Goal: Task Accomplishment & Management: Use online tool/utility

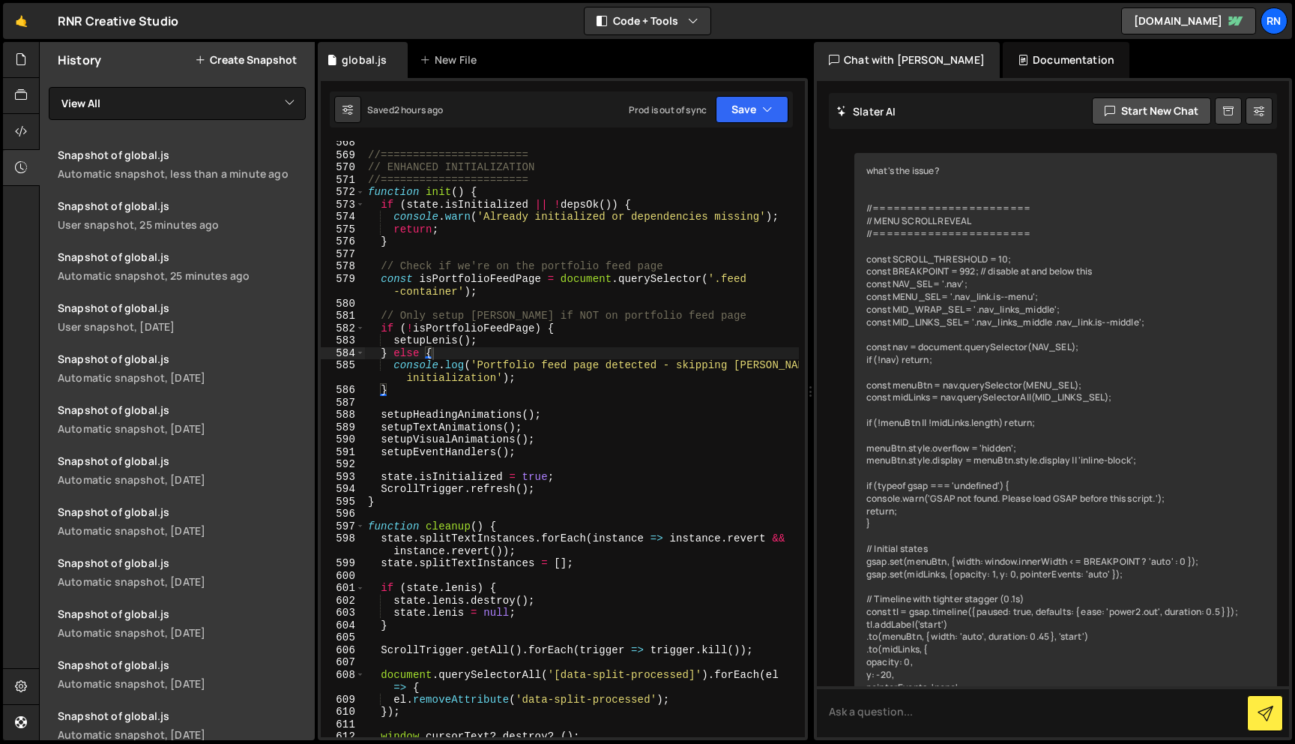
scroll to position [8089, 0]
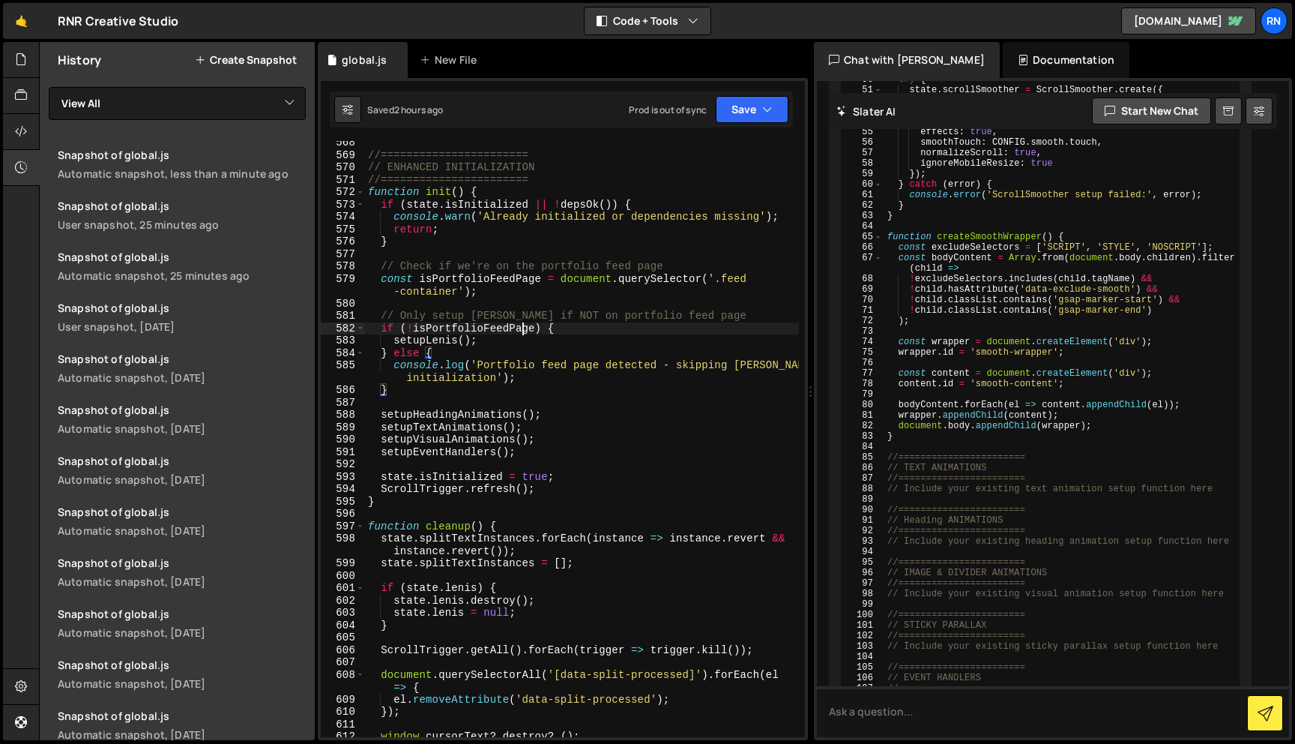
click at [520, 328] on div "//======================= // ENHANCED INITIALIZATION //======================= …" at bounding box center [582, 446] width 434 height 621
type textarea "};"
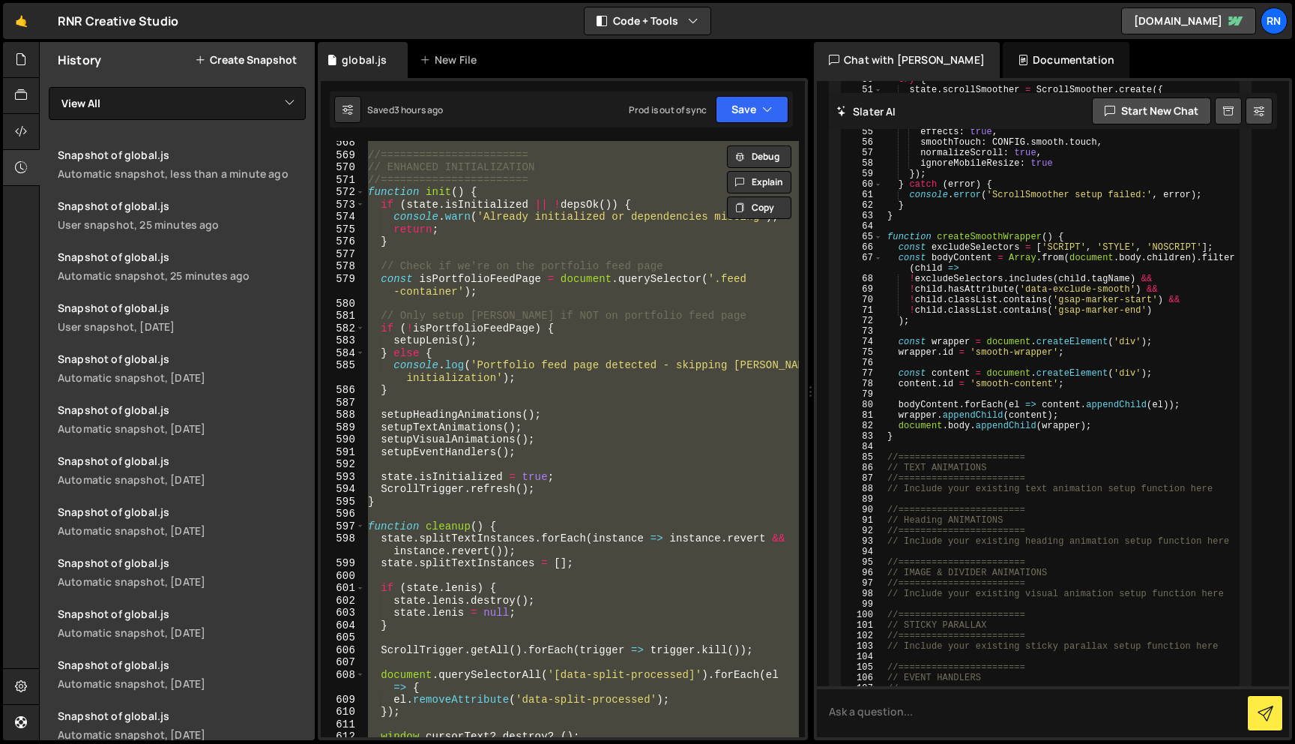
click at [532, 298] on div "//======================= // ENHANCED INITIALIZATION //======================= …" at bounding box center [582, 439] width 434 height 596
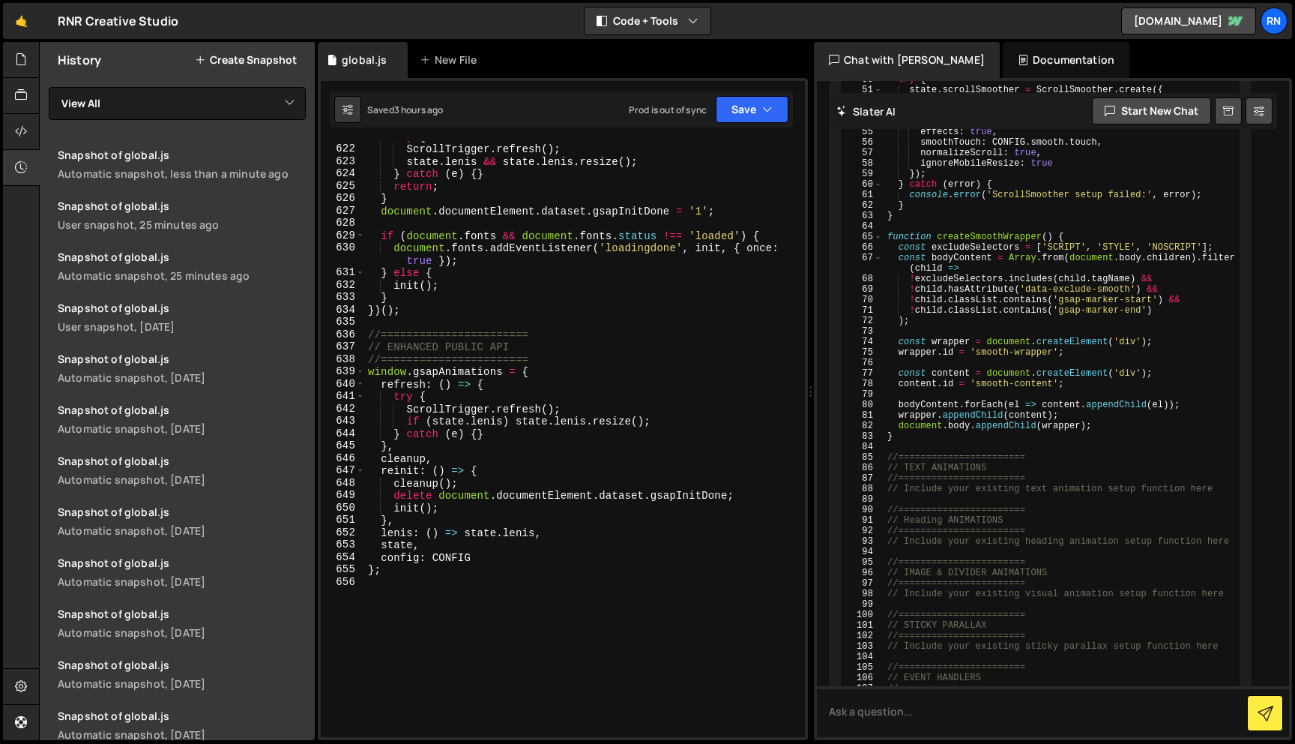
type textarea "};"
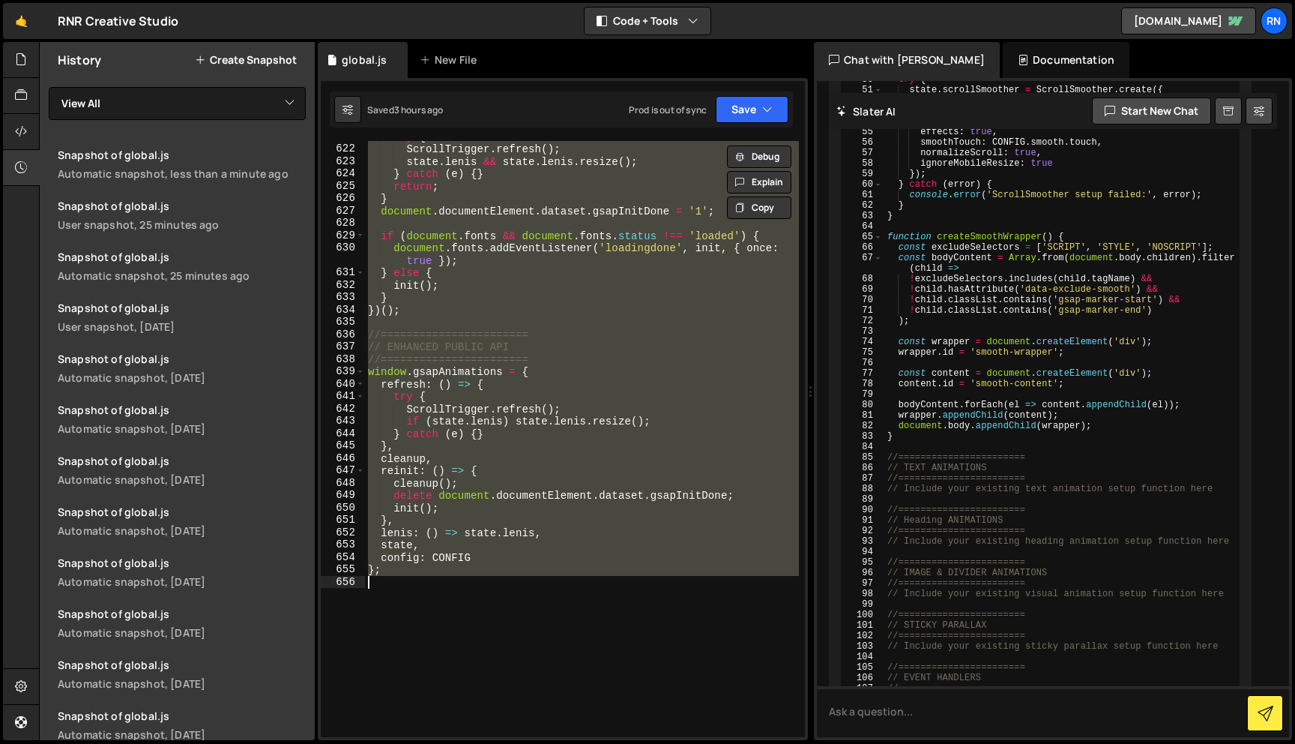
paste textarea
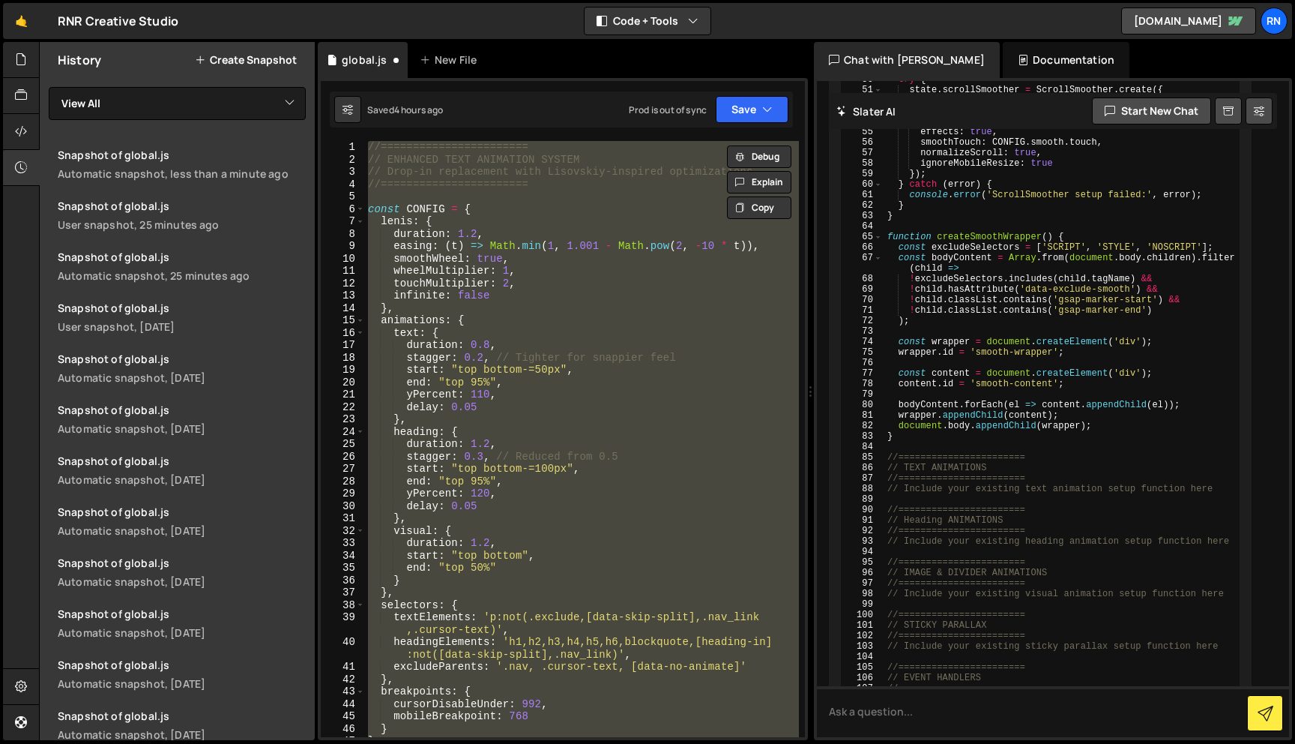
scroll to position [0, 0]
click at [470, 148] on div "//======================= // ENHANCED TEXT ANIMATION SYSTEM // Drop-in replacem…" at bounding box center [582, 439] width 434 height 596
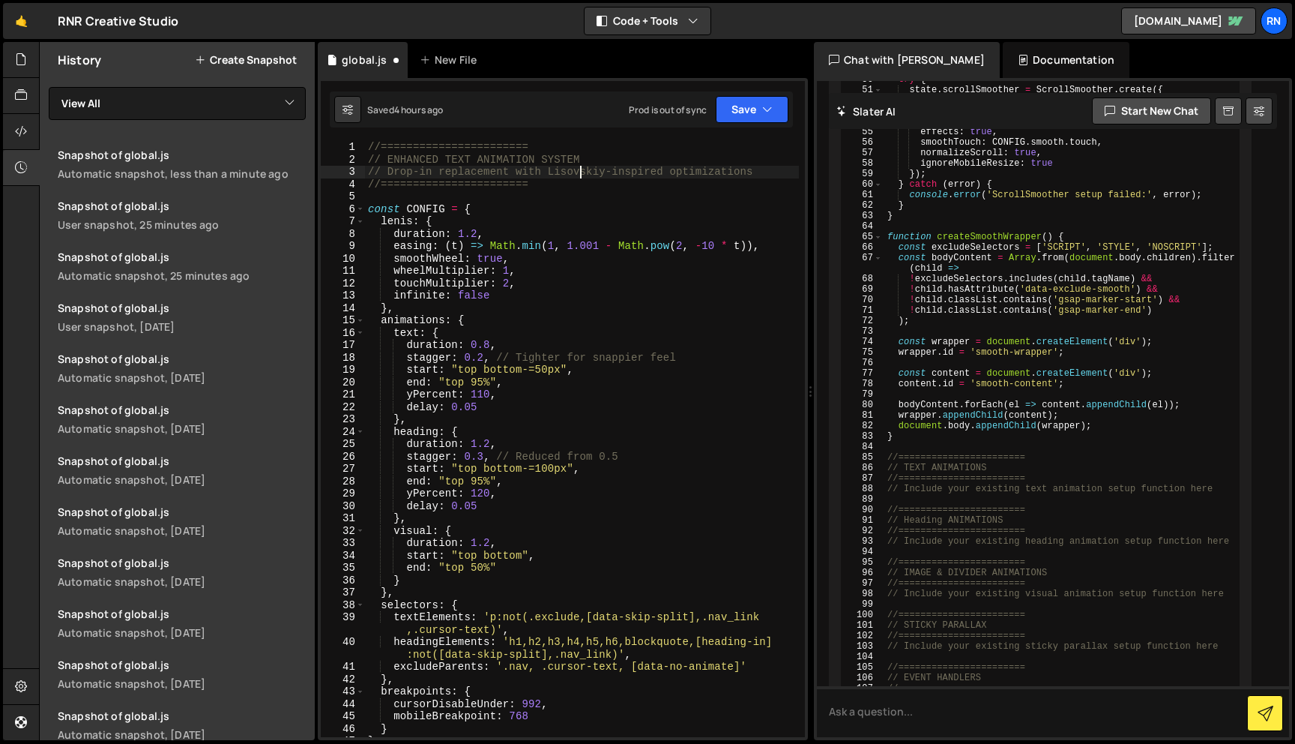
click at [580, 171] on div "//======================= // ENHANCED TEXT ANIMATION SYSTEM // Drop-in replacem…" at bounding box center [582, 451] width 434 height 621
click at [502, 226] on div "//======================= // ENHANCED TEXT ANIMATION SYSTEM // Drop-in replacem…" at bounding box center [582, 451] width 434 height 621
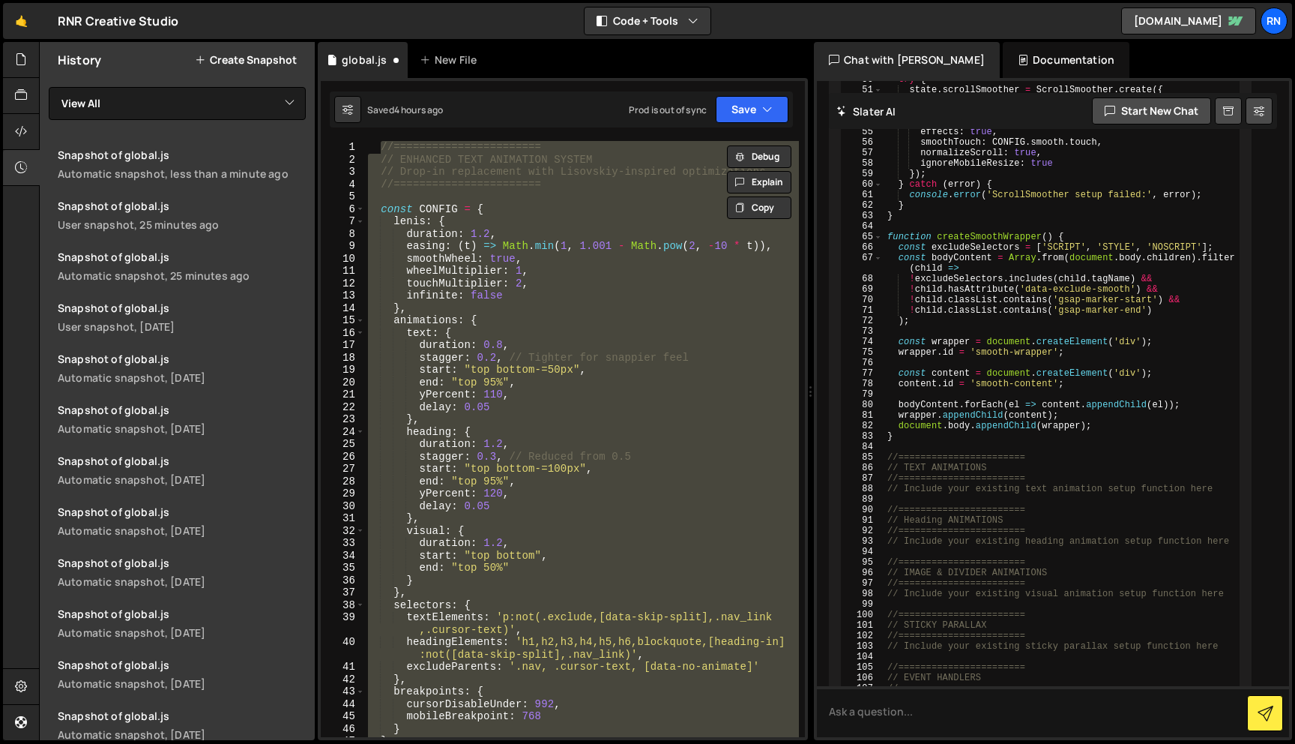
click at [563, 331] on div "//======================= // ENHANCED TEXT ANIMATION SYSTEM // Drop-in replacem…" at bounding box center [582, 439] width 434 height 596
paste textarea "};"
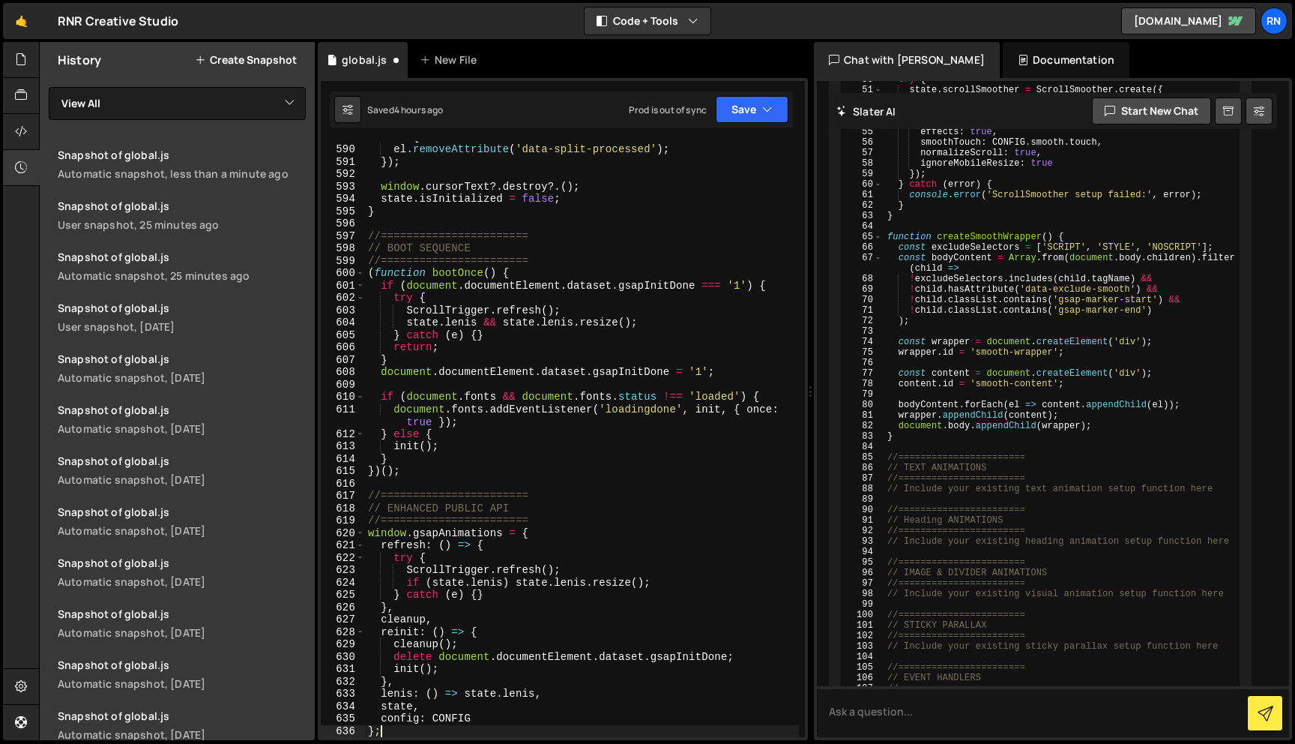
scroll to position [7667, 0]
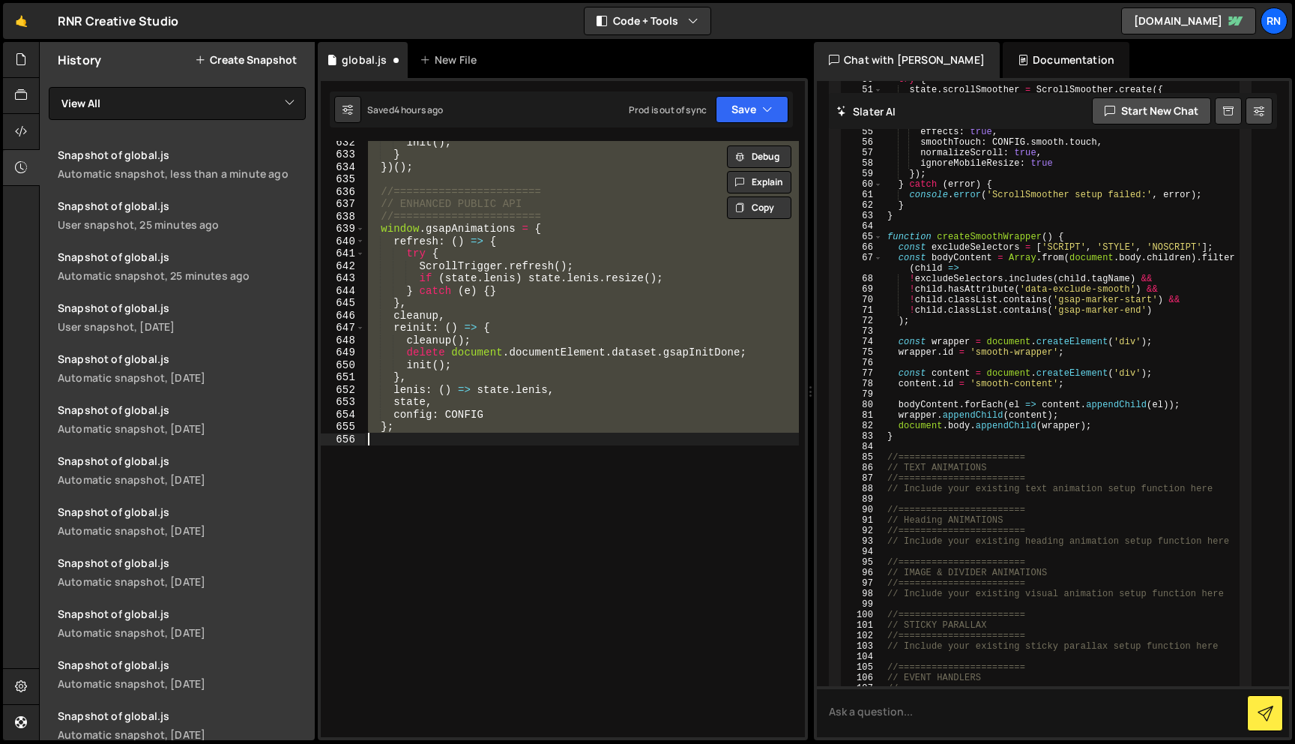
paste textarea "};"
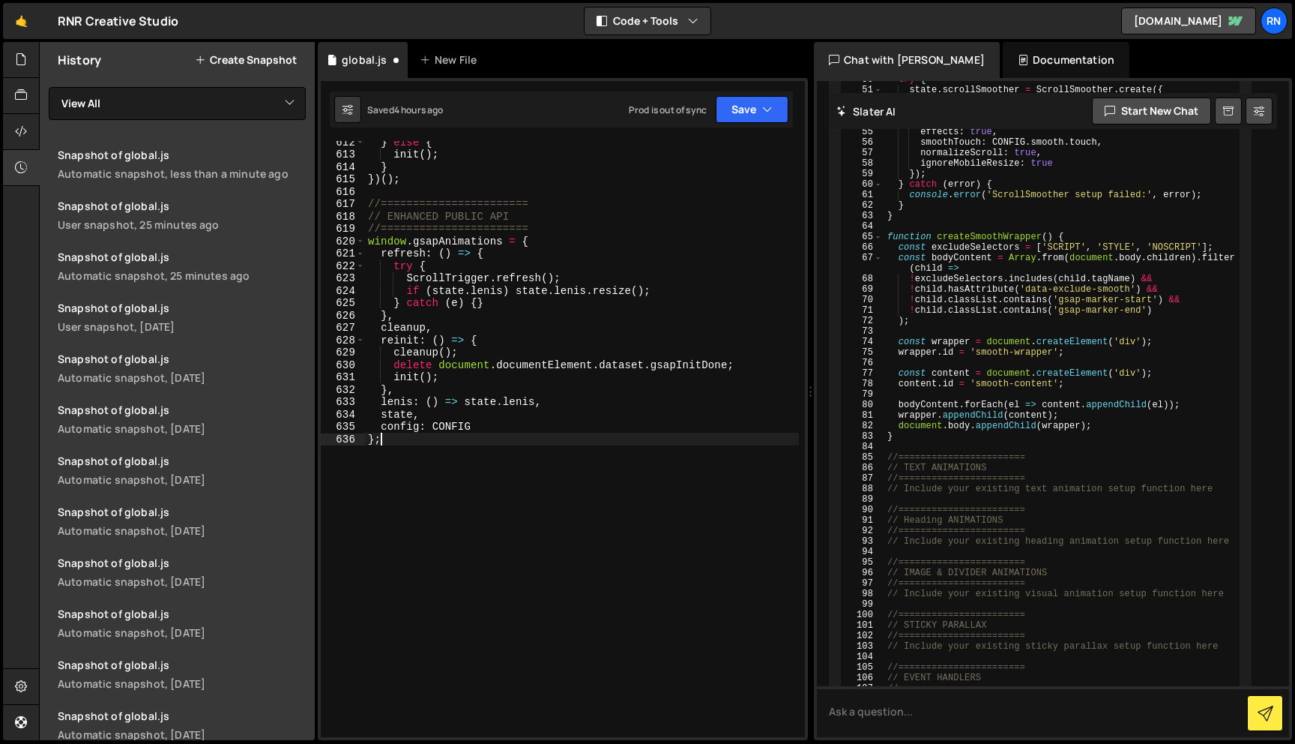
scroll to position [7959, 0]
click at [741, 99] on button "Save" at bounding box center [752, 109] width 73 height 27
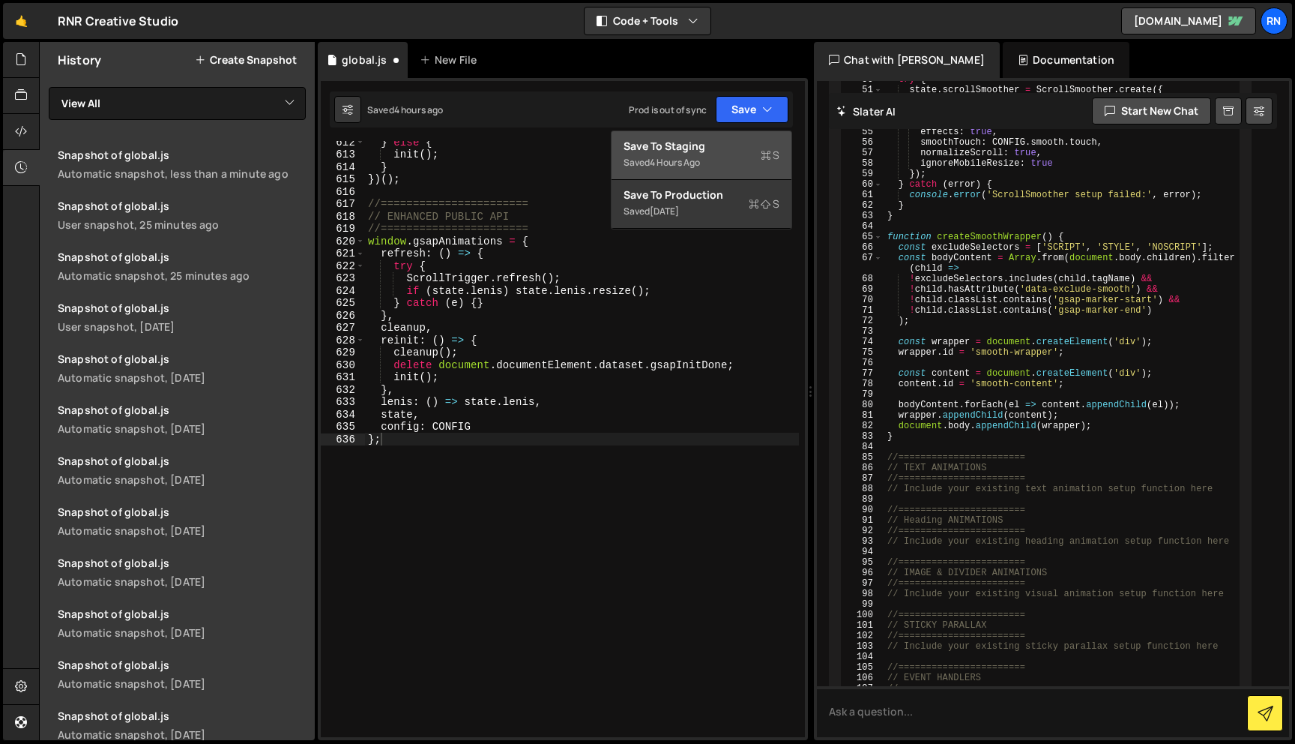
click at [708, 155] on div "Saved 4 hours ago" at bounding box center [702, 163] width 156 height 18
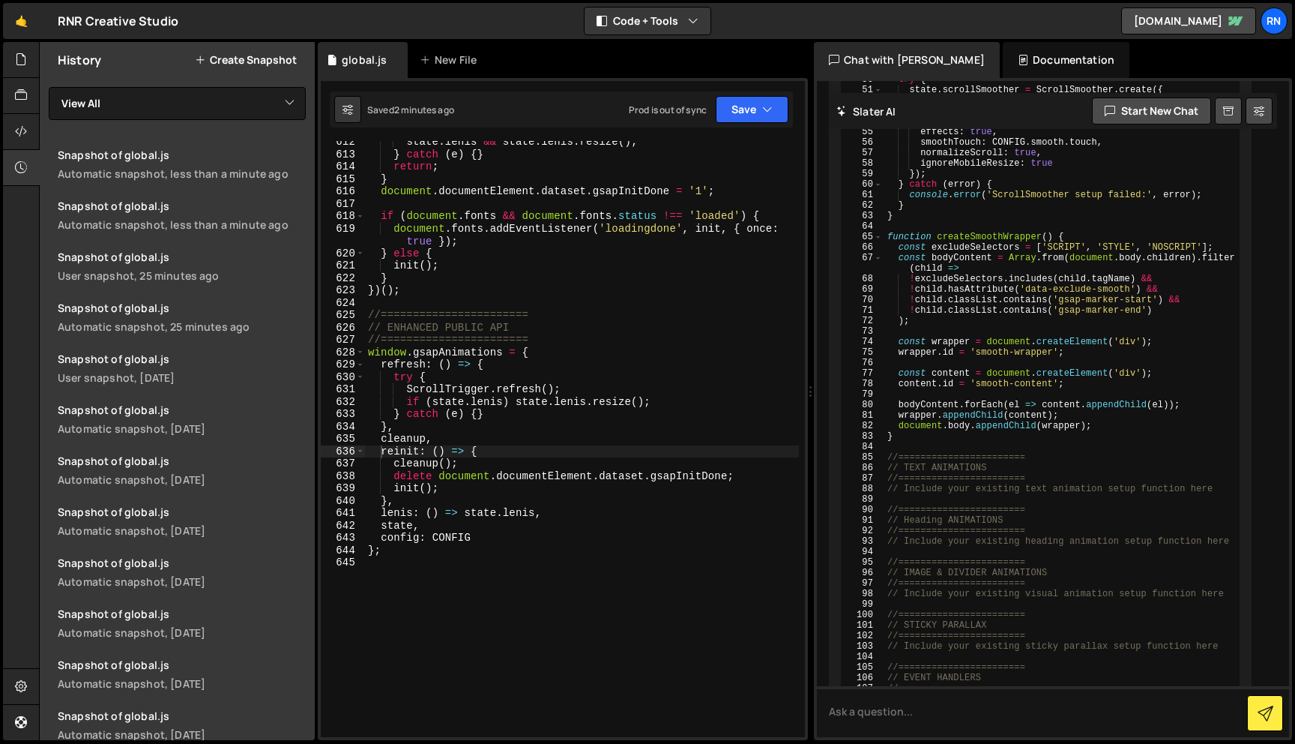
click at [410, 265] on div "state . [PERSON_NAME] && state . [PERSON_NAME] . resize ( ) ; } catch ( e ) { }…" at bounding box center [582, 446] width 434 height 621
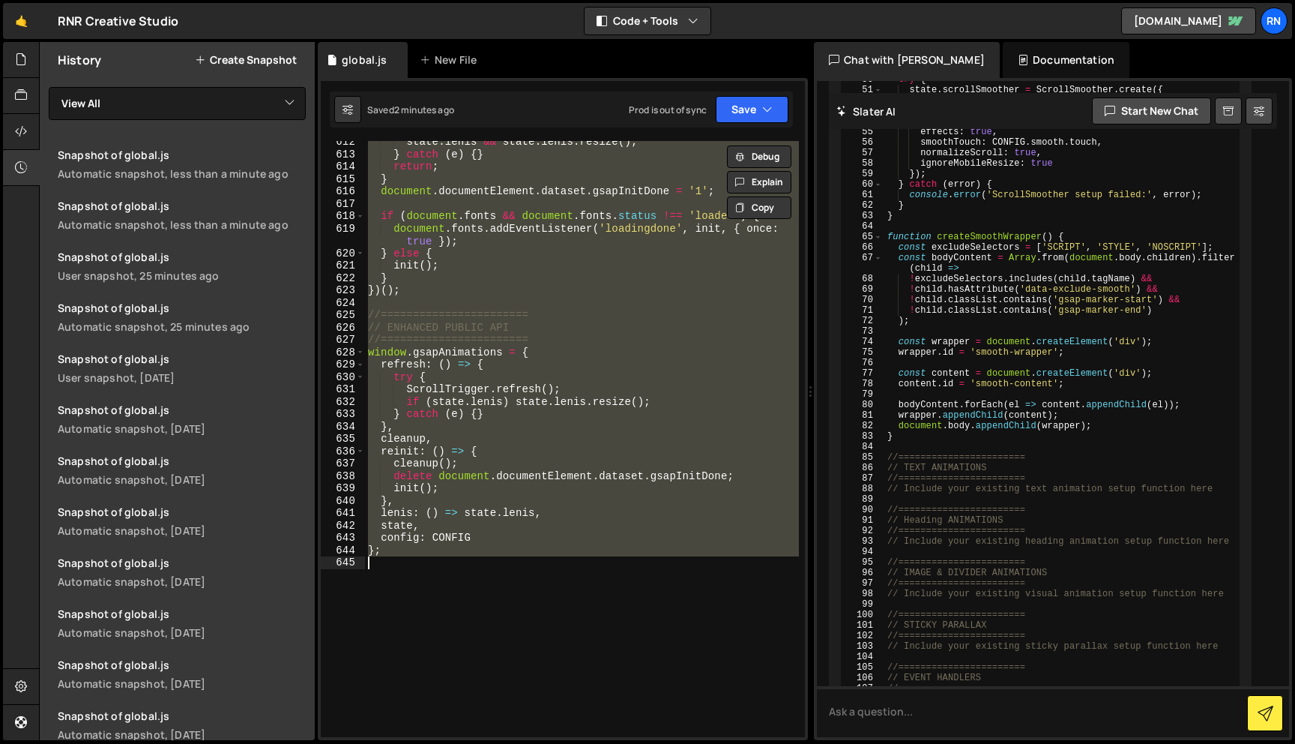
paste textarea
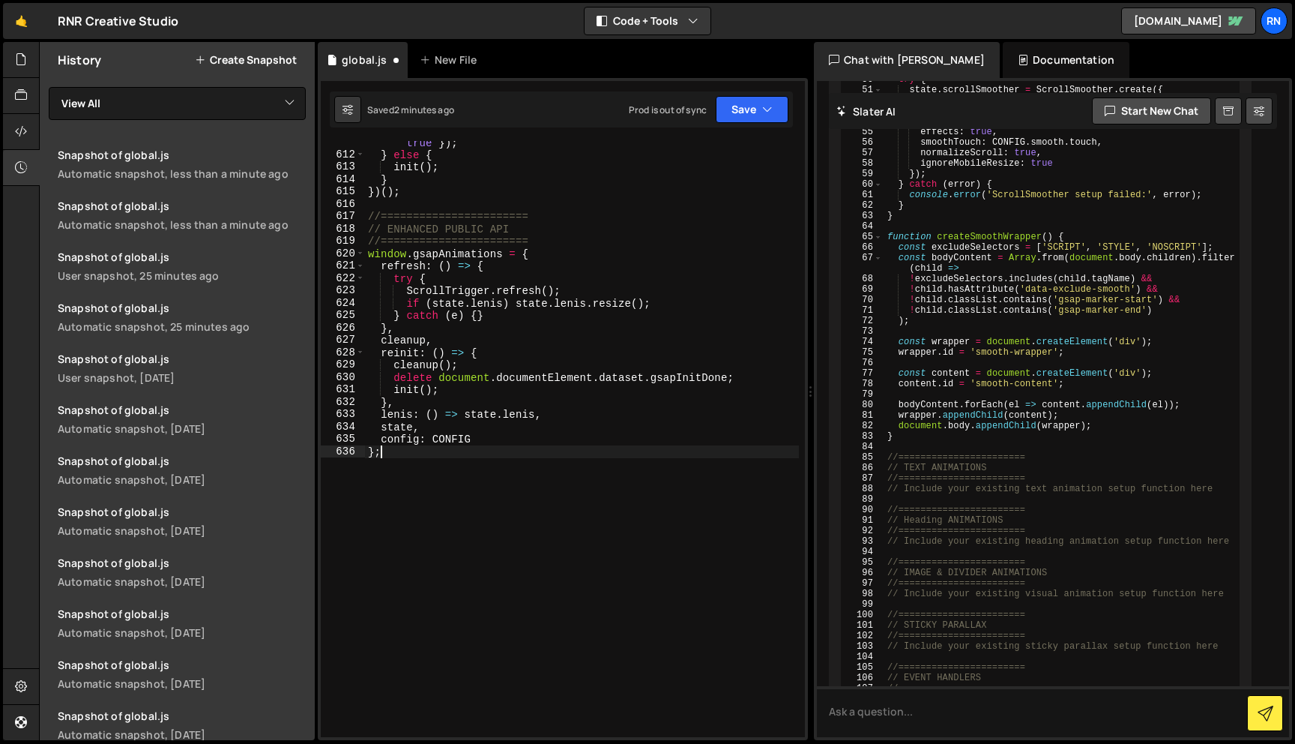
scroll to position [7959, 0]
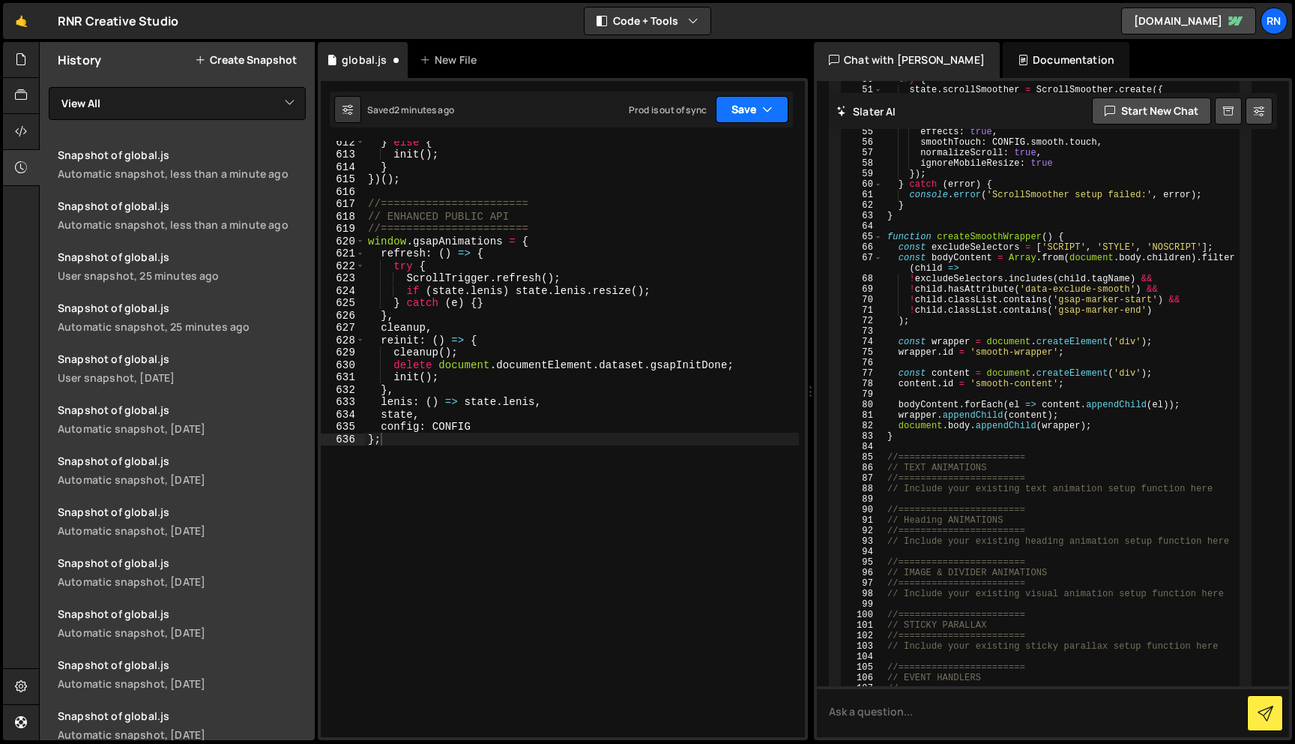
click at [761, 106] on button "Save" at bounding box center [752, 109] width 73 height 27
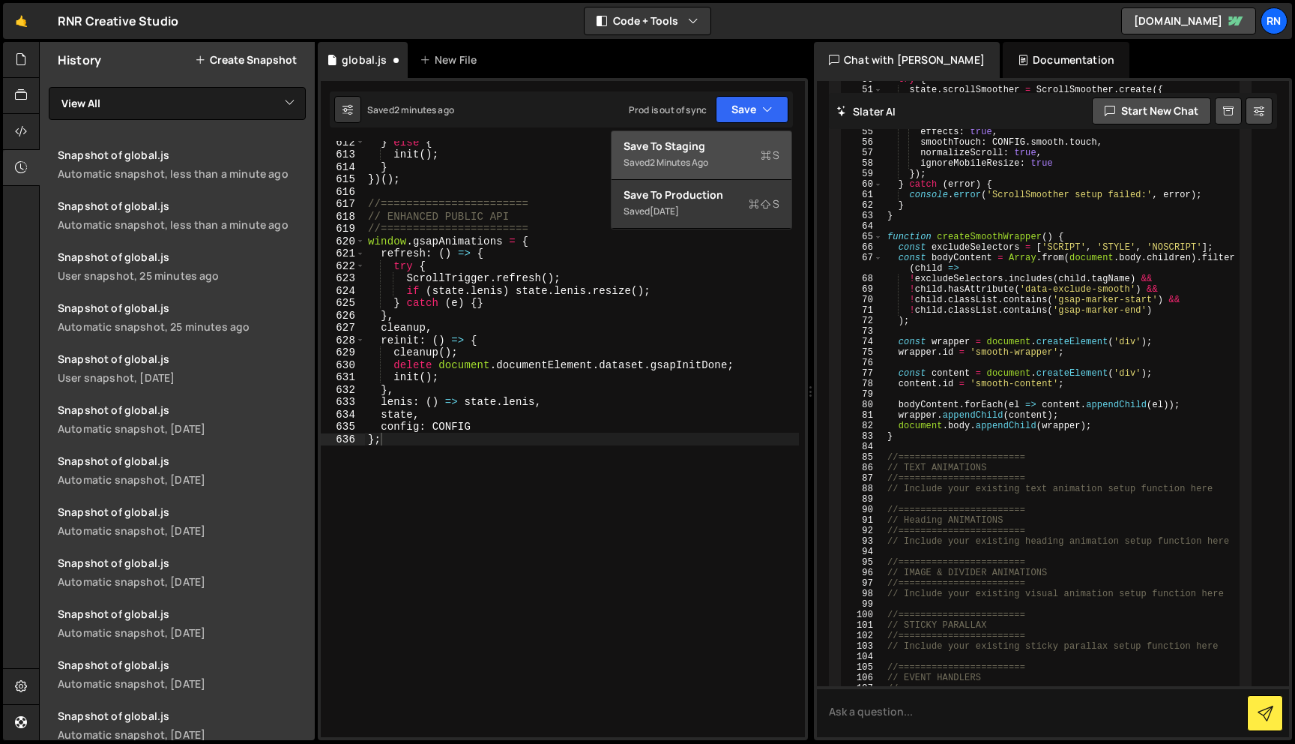
click at [720, 157] on div "Saved 2 minutes ago" at bounding box center [702, 163] width 156 height 18
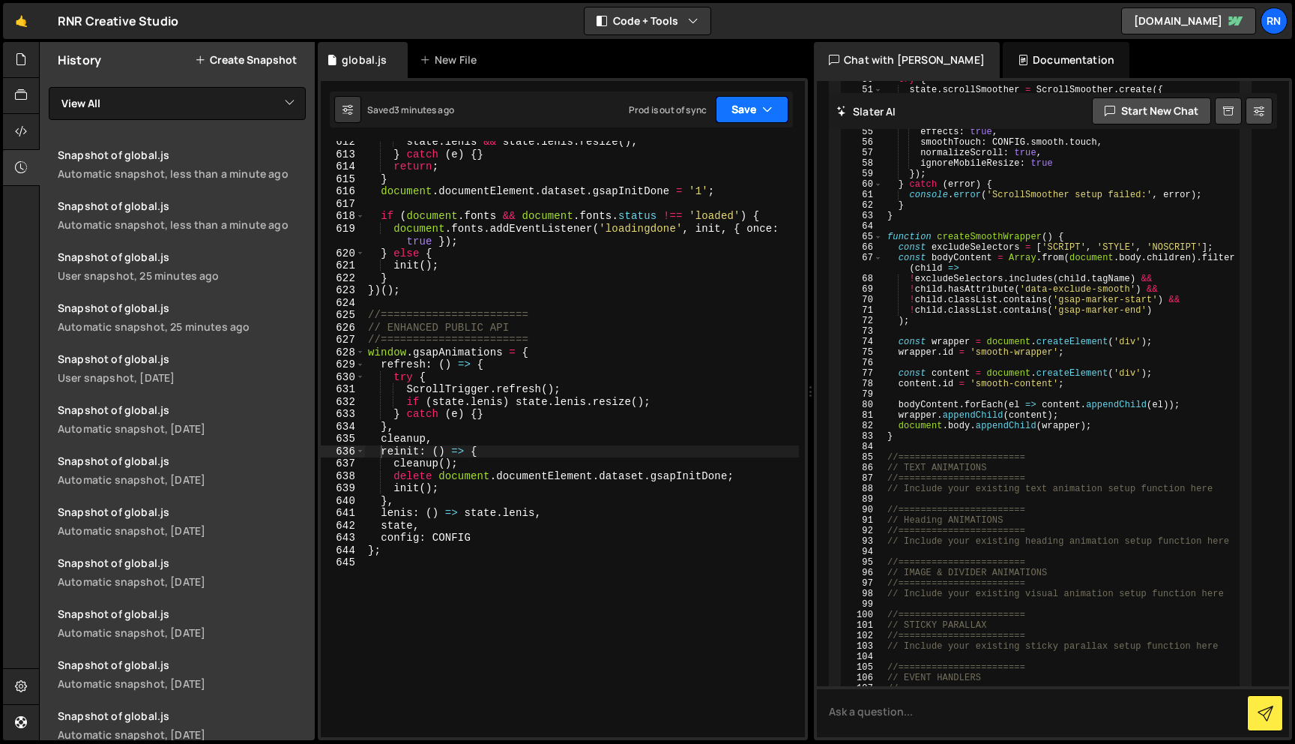
click at [763, 106] on icon "button" at bounding box center [767, 109] width 10 height 15
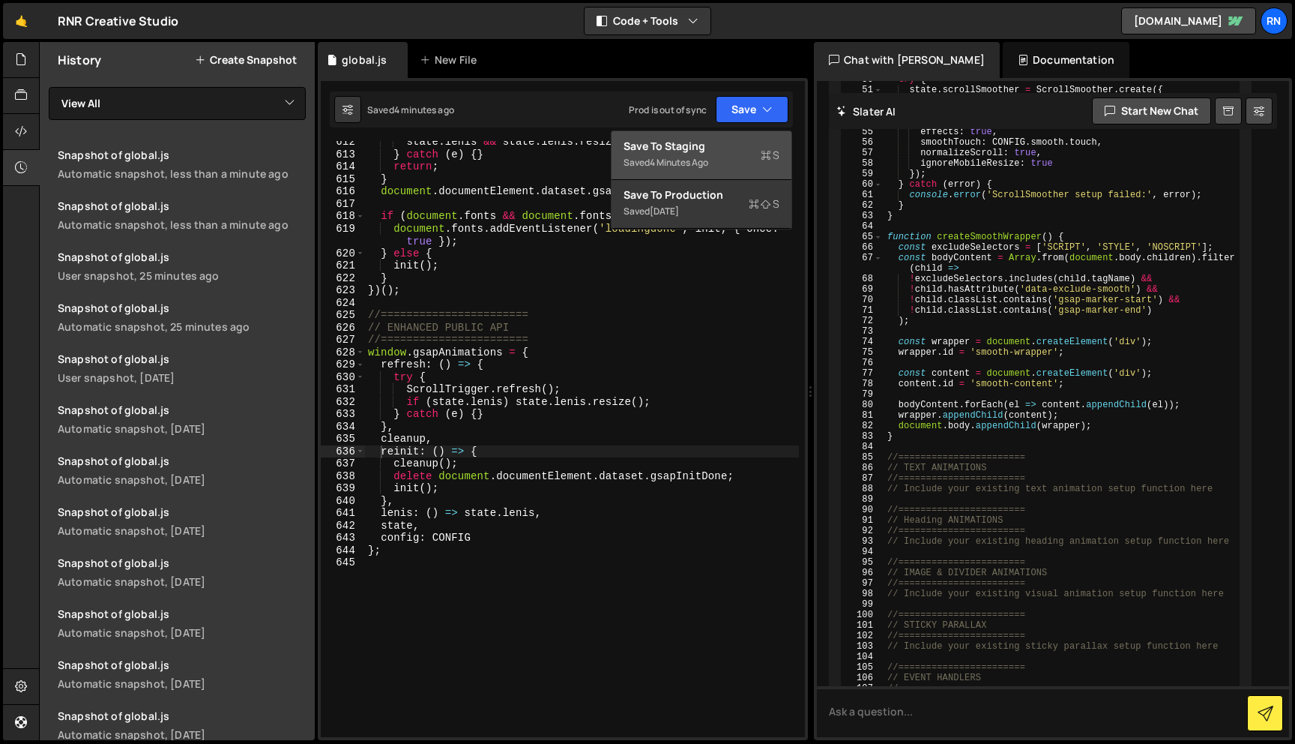
click at [747, 144] on div "Save to Staging S" at bounding box center [702, 146] width 156 height 15
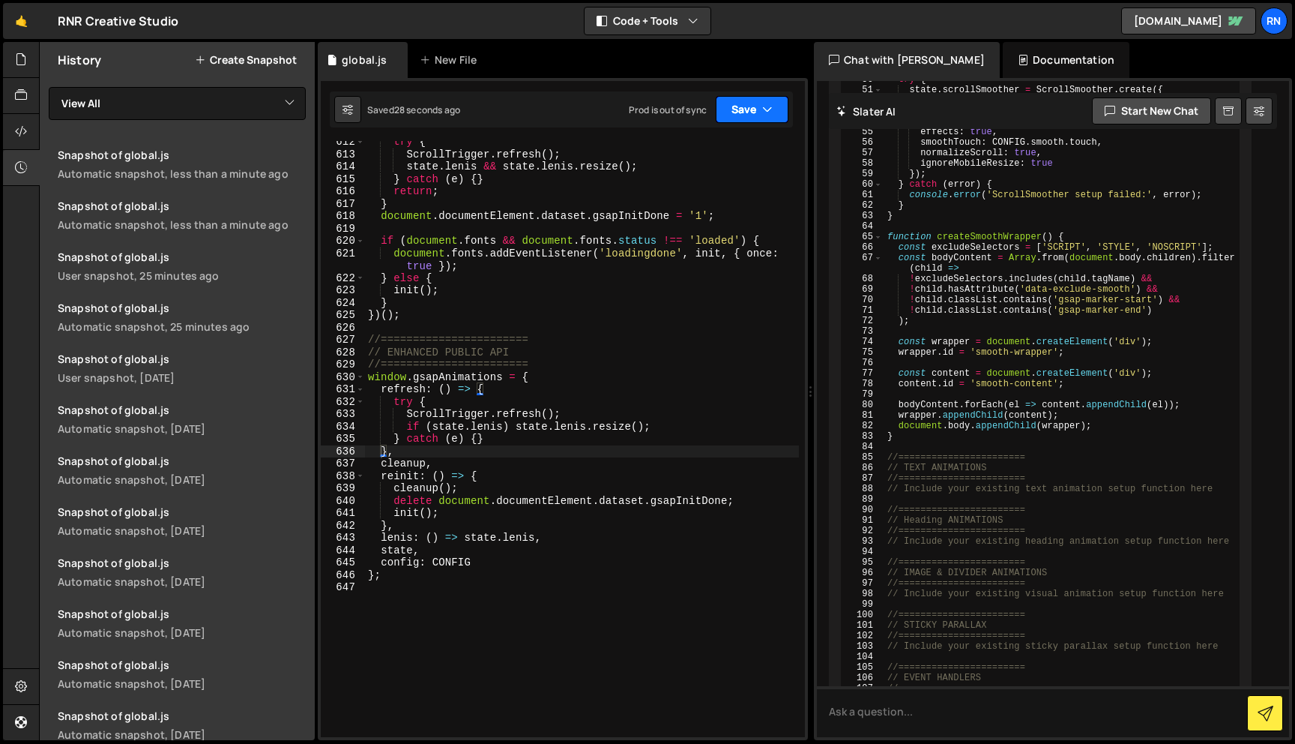
click at [753, 104] on button "Save" at bounding box center [752, 109] width 73 height 27
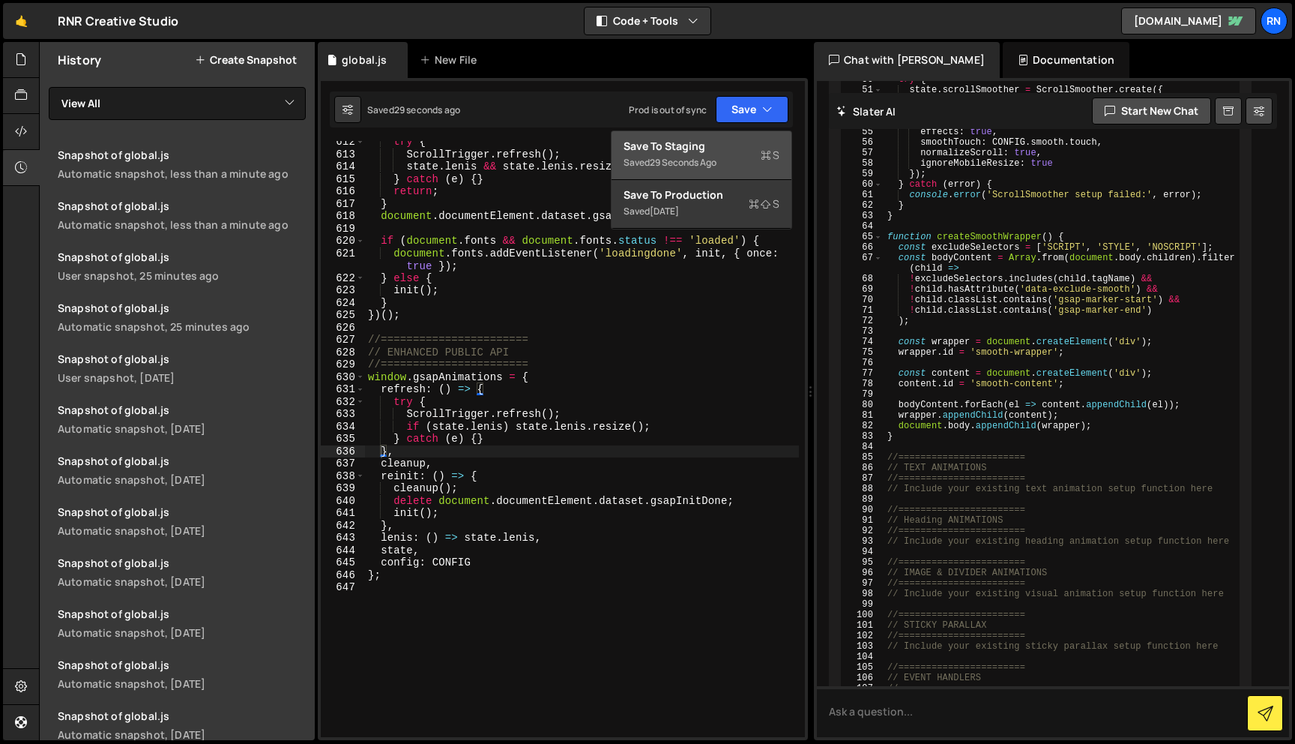
click at [730, 157] on div "Saved 29 seconds ago" at bounding box center [702, 163] width 156 height 18
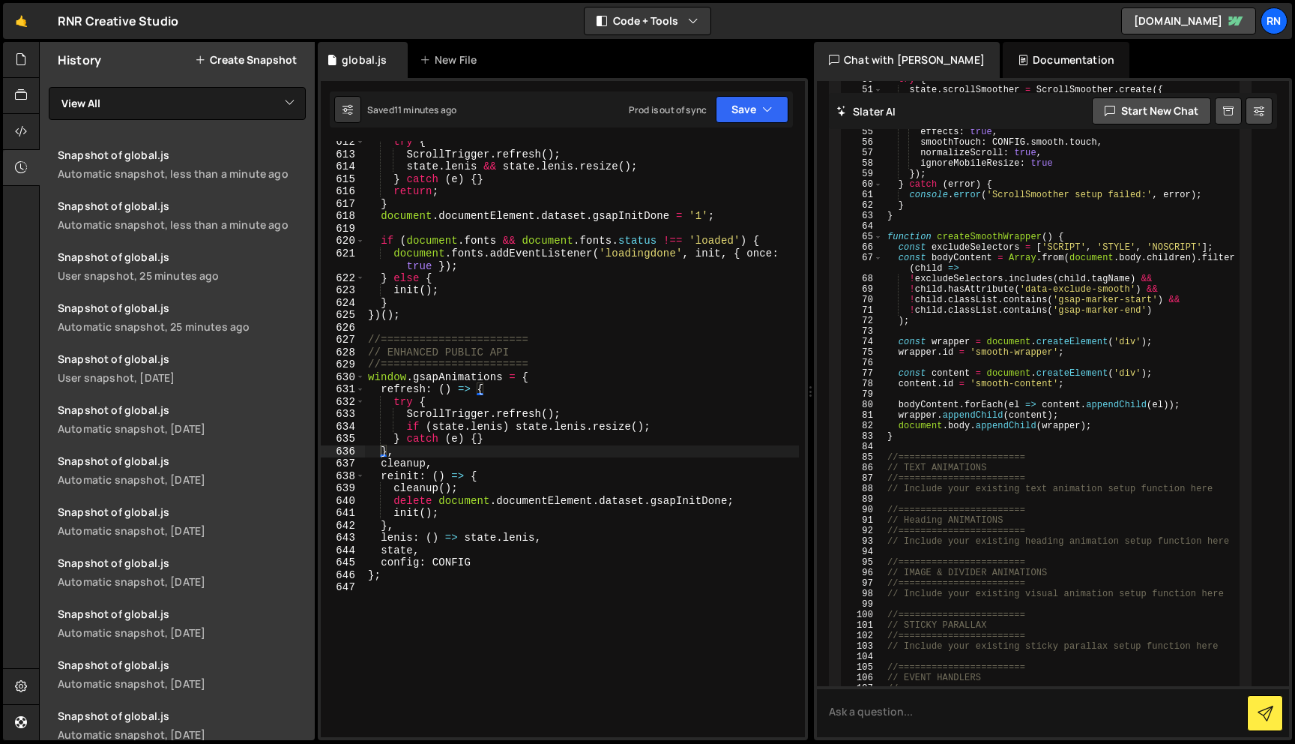
click at [480, 377] on div "try { ScrollTrigger . refresh ( ) ; state . [PERSON_NAME] && state . [PERSON_NA…" at bounding box center [582, 446] width 434 height 621
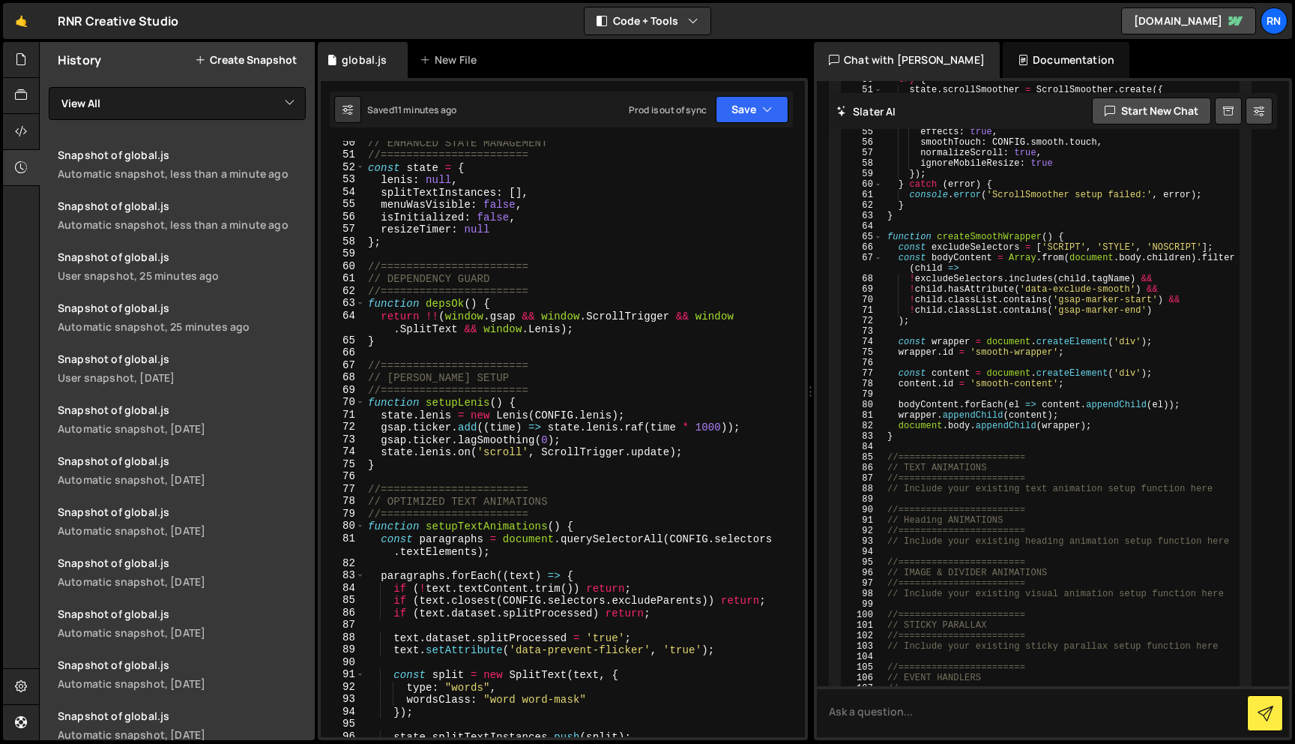
scroll to position [636, 0]
type textarea "};"
